Goal: Task Accomplishment & Management: Use online tool/utility

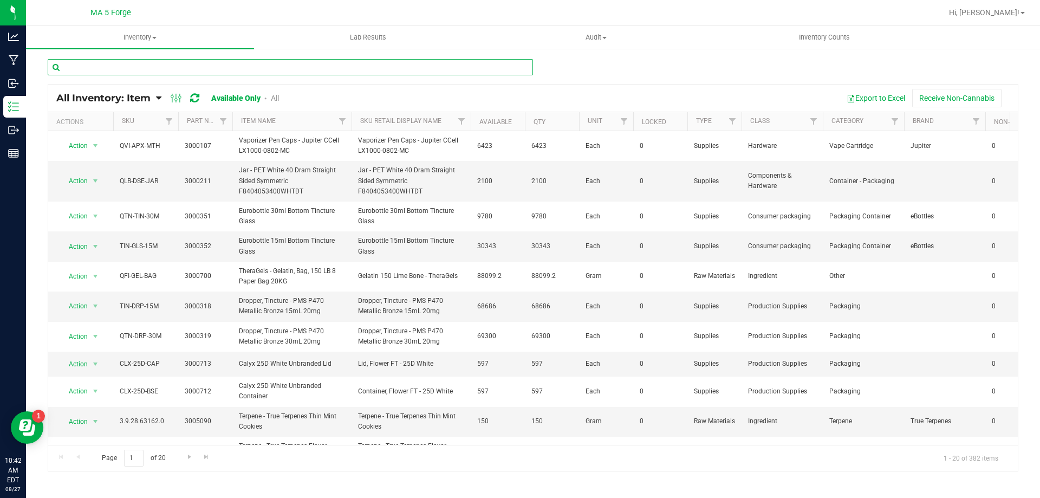
click at [177, 70] on input "text" at bounding box center [290, 67] width 485 height 16
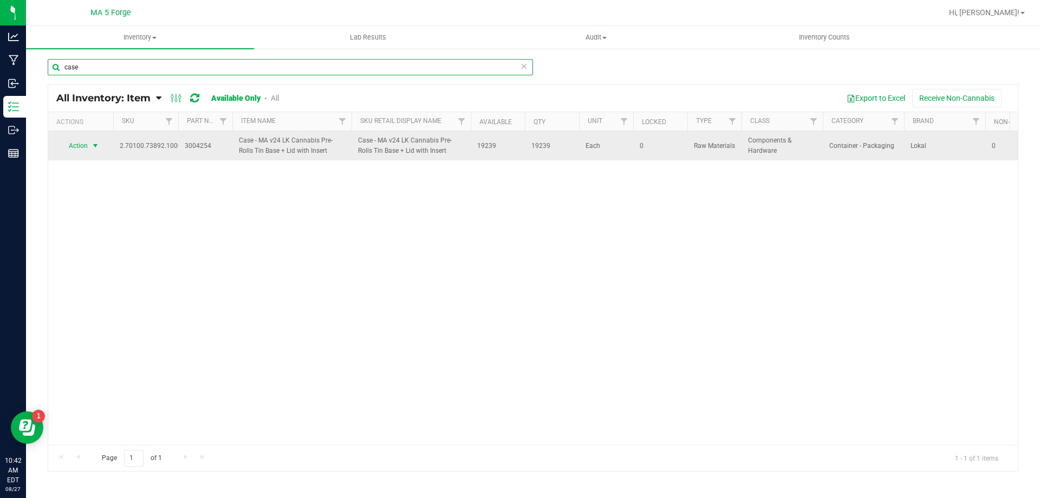
type input "case"
click at [93, 146] on span "select" at bounding box center [95, 145] width 9 height 9
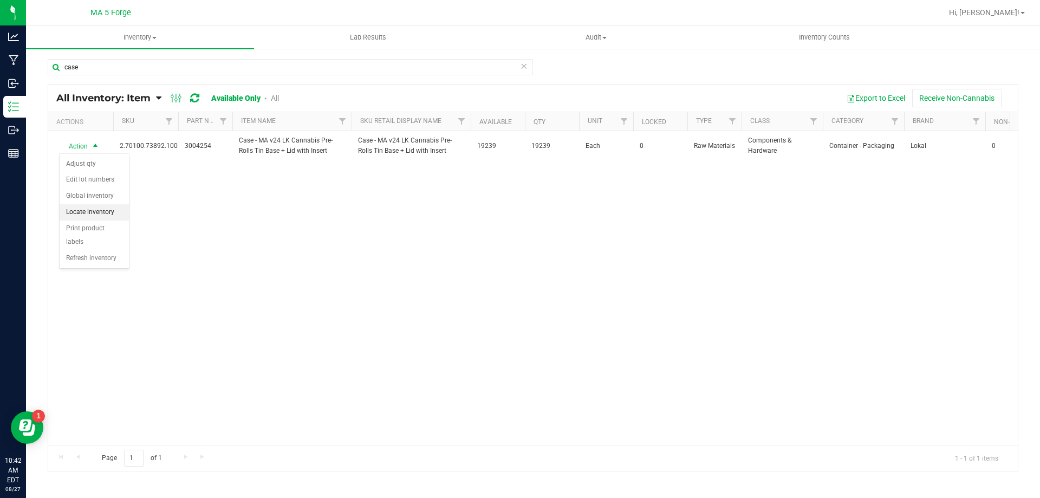
click at [106, 216] on li "Locate inventory" at bounding box center [94, 212] width 69 height 16
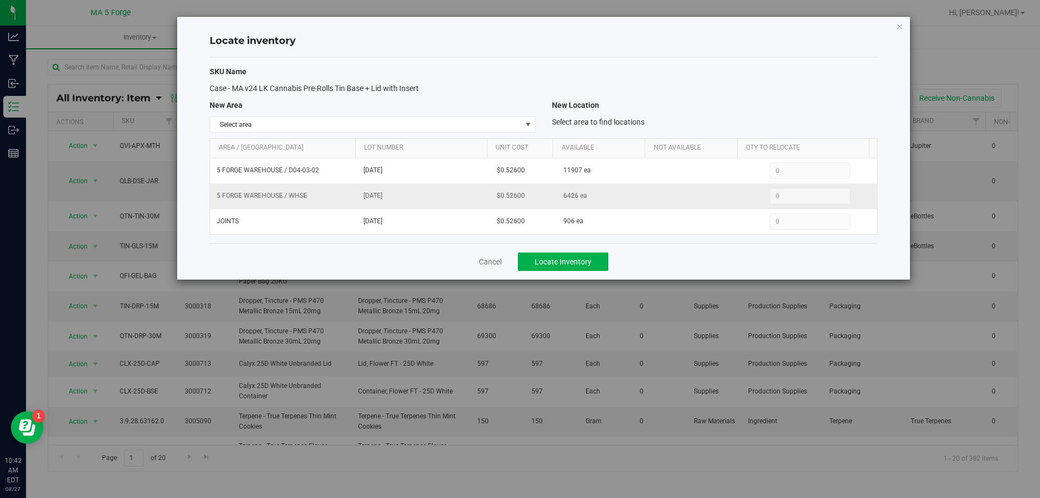
click at [793, 193] on span "0 0" at bounding box center [810, 196] width 81 height 16
click at [532, 121] on span "select" at bounding box center [528, 124] width 14 height 15
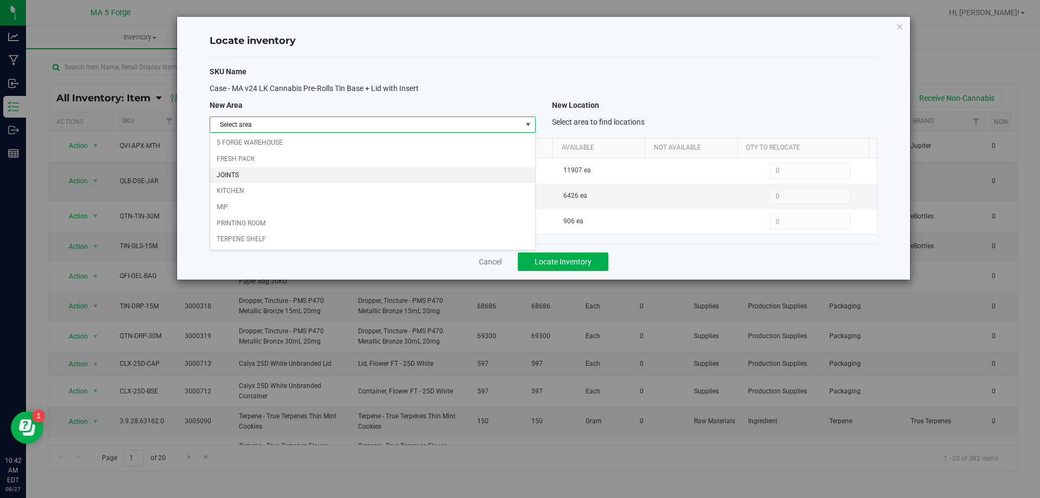
click at [245, 179] on li "JOINTS" at bounding box center [372, 175] width 324 height 16
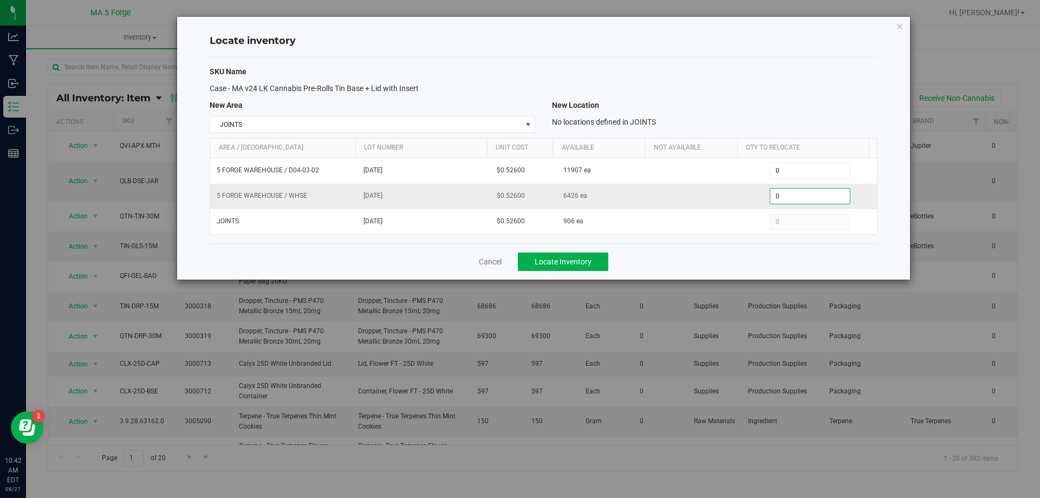
click at [784, 196] on span "0 0" at bounding box center [810, 196] width 81 height 16
type input "378"
click at [554, 262] on span "Locate Inventory" at bounding box center [563, 261] width 57 height 9
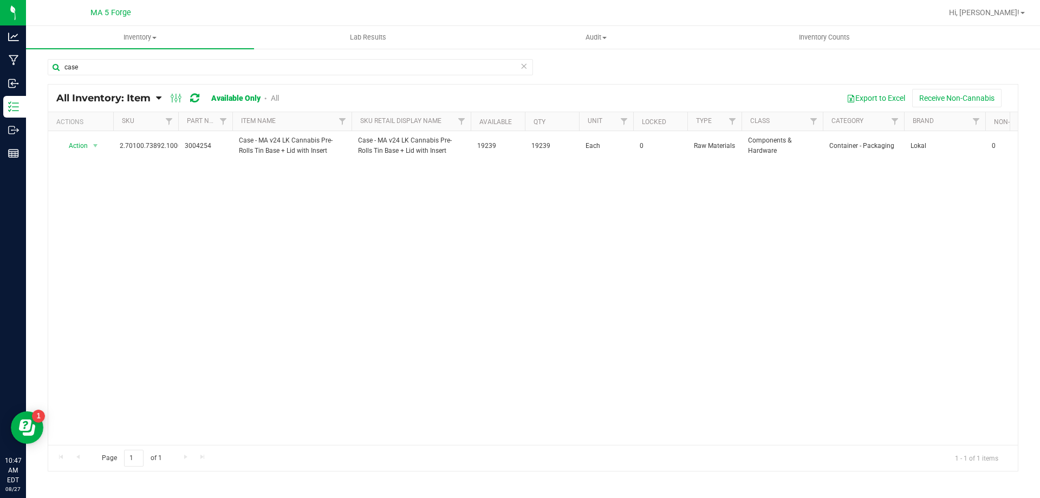
click at [158, 96] on icon at bounding box center [158, 98] width 5 height 10
click at [95, 177] on span "Item by Location" at bounding box center [80, 178] width 59 height 9
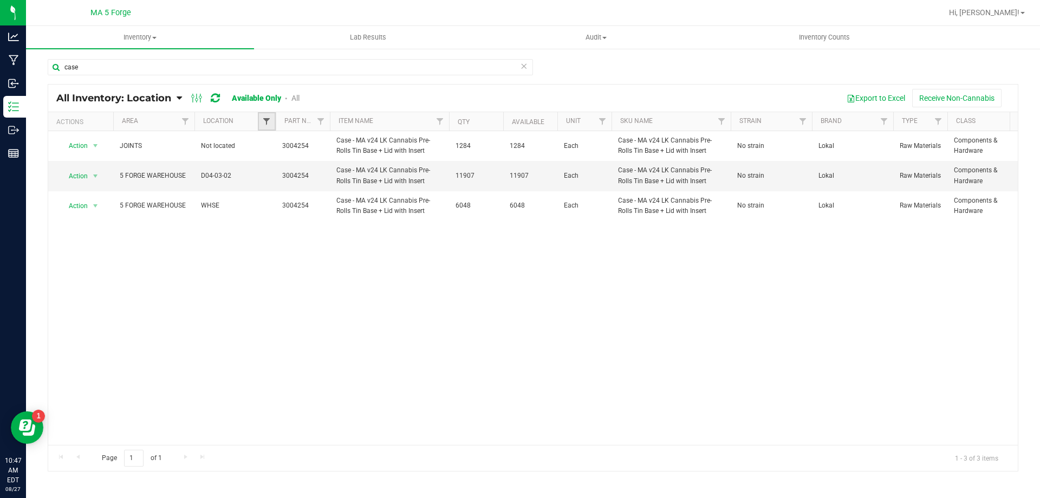
click at [266, 121] on span "Filter" at bounding box center [266, 121] width 9 height 9
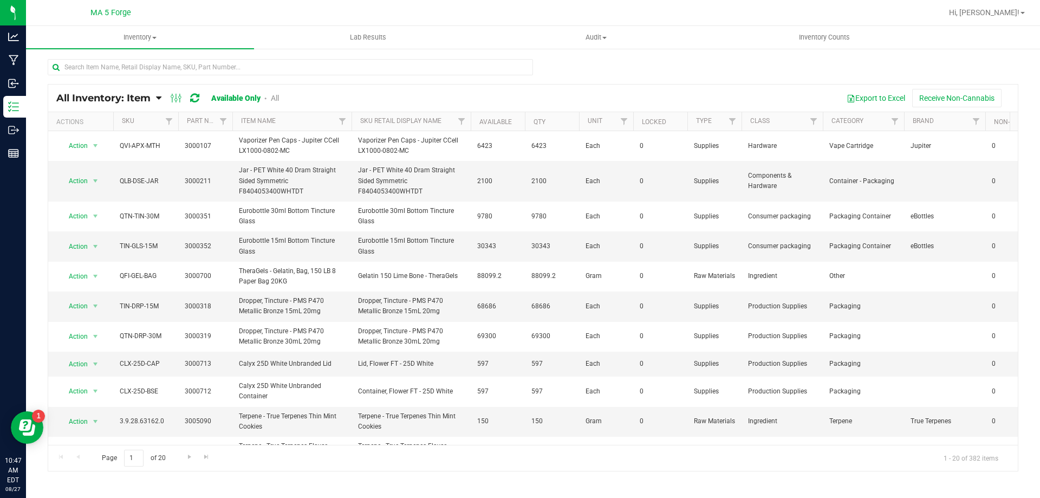
click at [158, 99] on icon at bounding box center [158, 98] width 5 height 10
click at [92, 177] on span "Item by Location" at bounding box center [80, 178] width 59 height 9
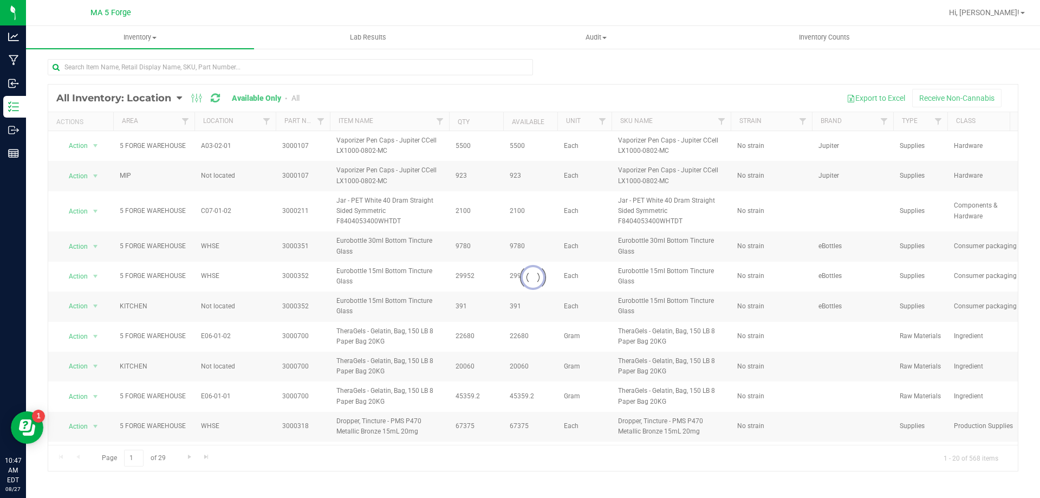
click at [269, 124] on div at bounding box center [532, 277] width 969 height 386
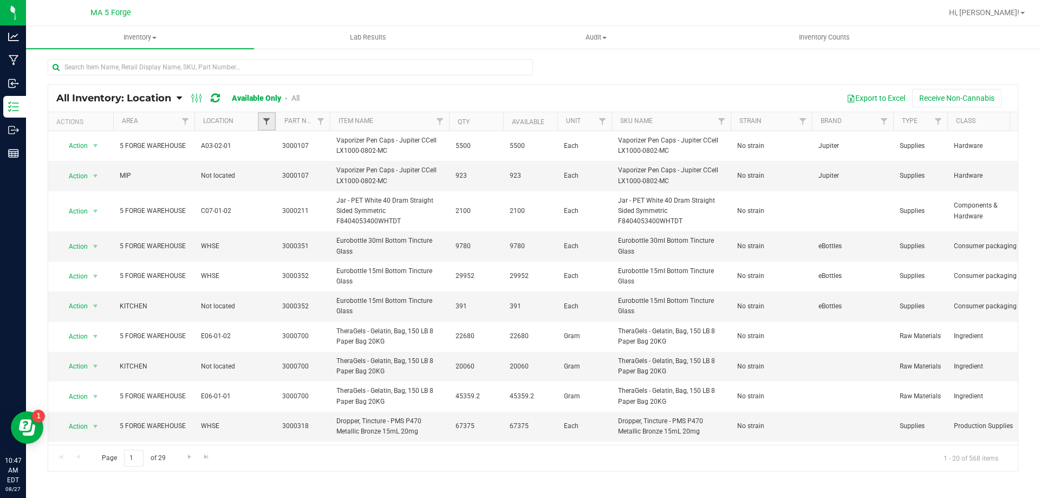
drag, startPoint x: 260, startPoint y: 112, endPoint x: 269, endPoint y: 124, distance: 15.5
click at [269, 124] on span "Filter" at bounding box center [266, 121] width 9 height 9
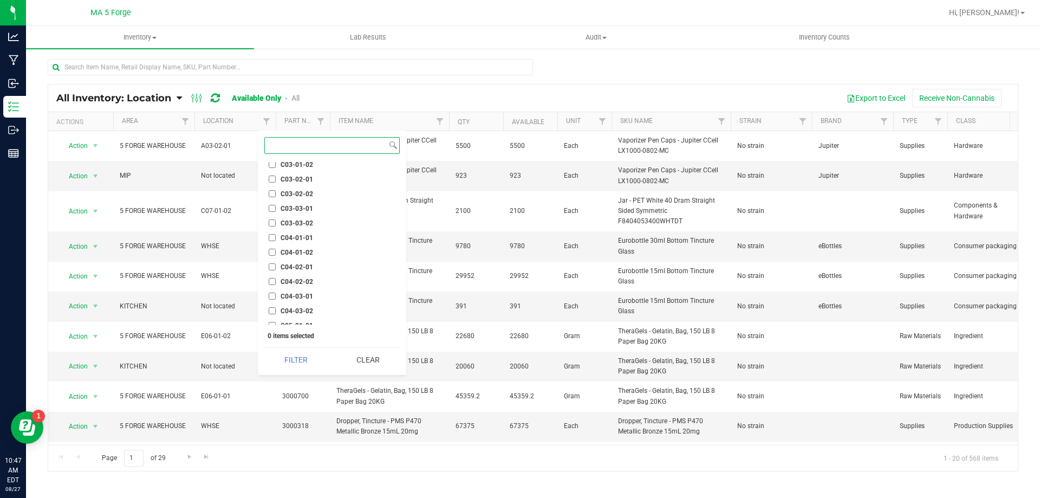
scroll to position [1841, 0]
click at [272, 200] on input "C04-01-02" at bounding box center [272, 197] width 7 height 7
checkbox input "true"
click at [282, 357] on button "Filter" at bounding box center [296, 360] width 64 height 24
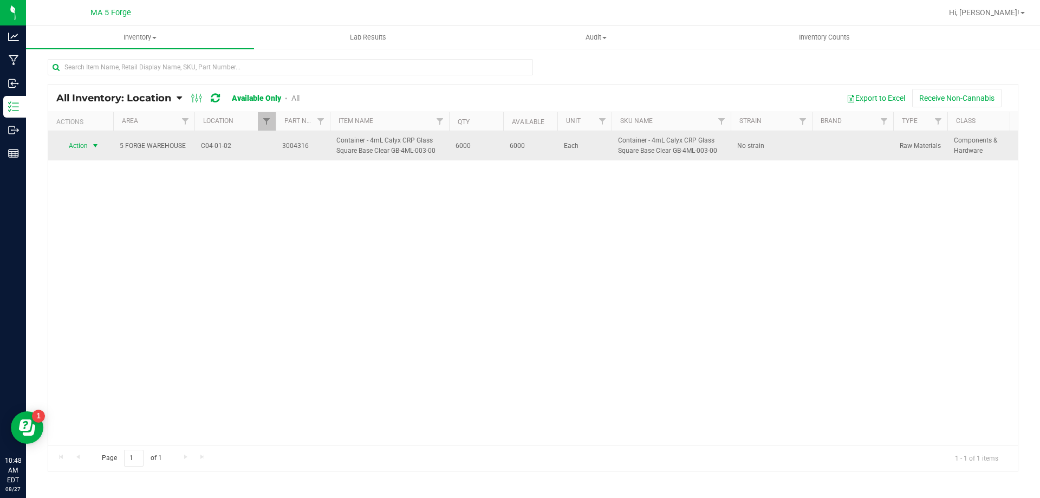
click at [97, 147] on span "select" at bounding box center [95, 145] width 9 height 9
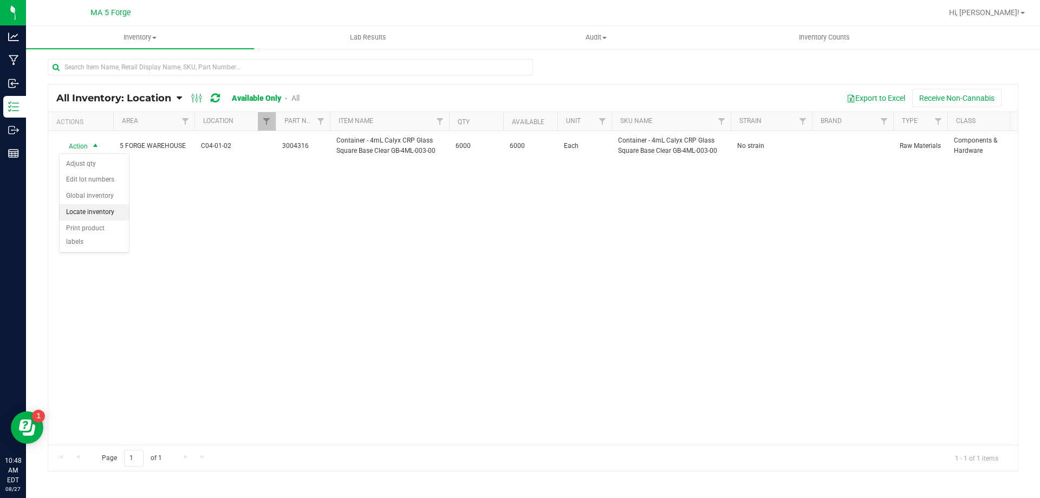
click at [106, 213] on li "Locate inventory" at bounding box center [94, 212] width 69 height 16
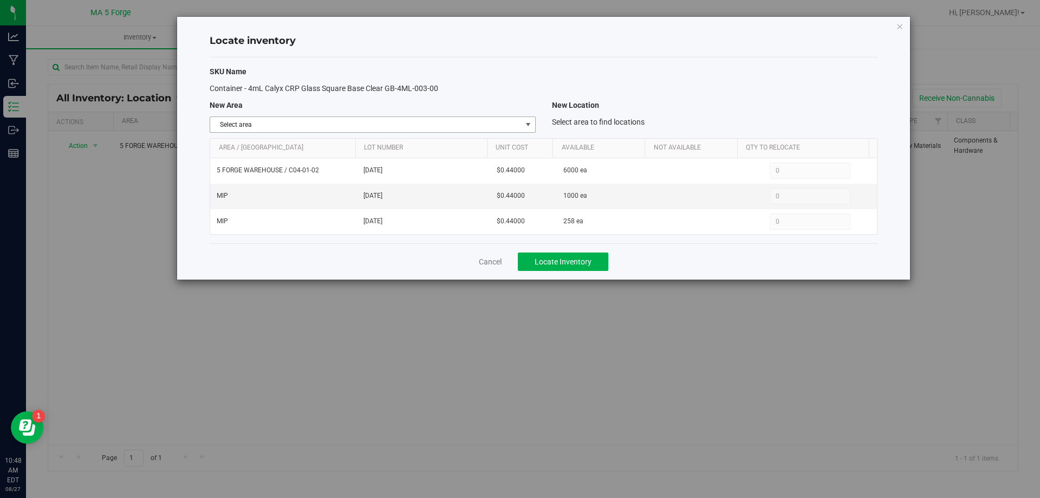
click at [525, 126] on span "select" at bounding box center [528, 124] width 9 height 9
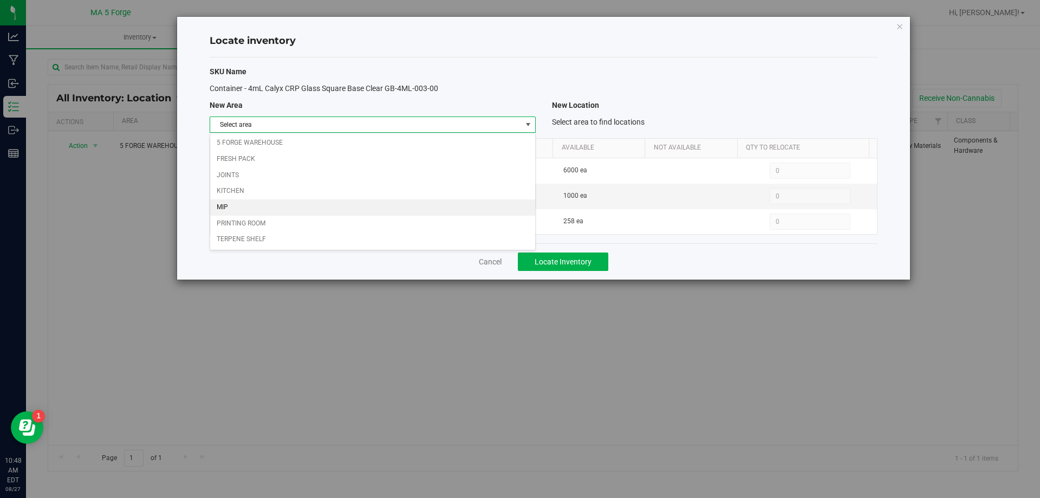
click at [278, 210] on li "MIP" at bounding box center [372, 207] width 324 height 16
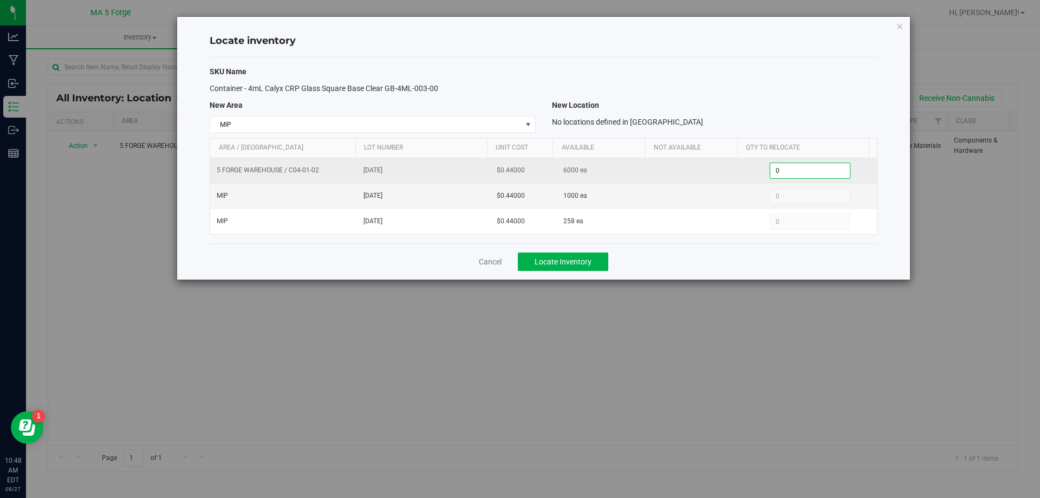
click at [784, 167] on span "0 0" at bounding box center [810, 170] width 81 height 16
type input "500"
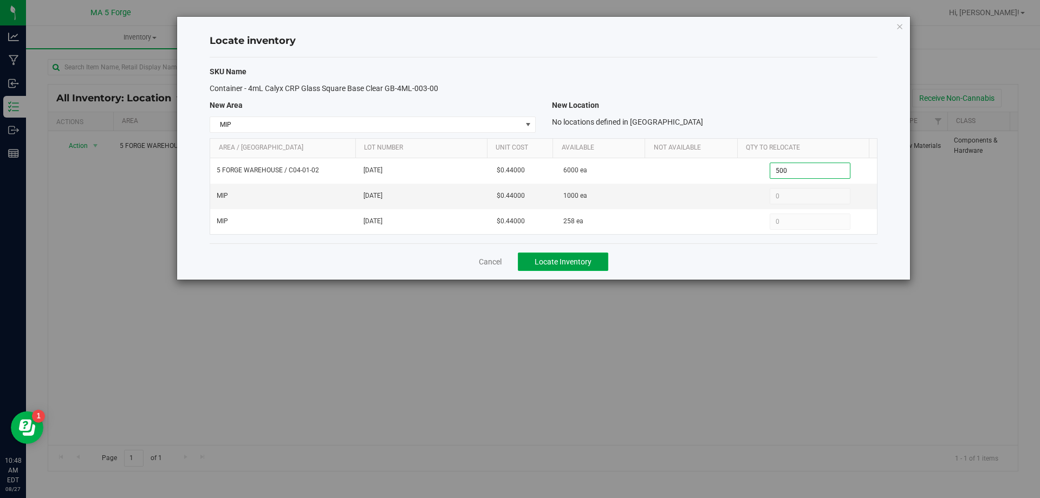
type input "500"
click at [588, 260] on span "Locate Inventory" at bounding box center [563, 261] width 57 height 9
